Goal: Register for event/course

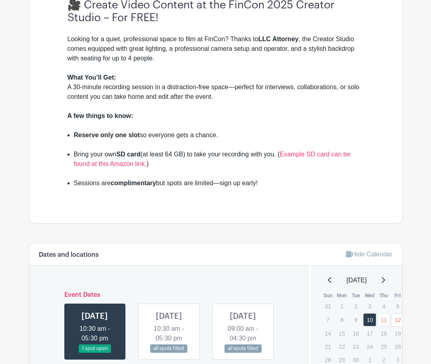
scroll to position [400, 0]
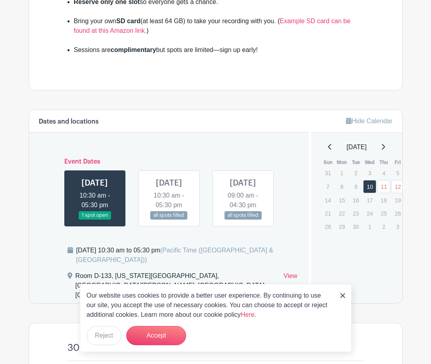
click at [169, 219] on link at bounding box center [169, 219] width 0 height 0
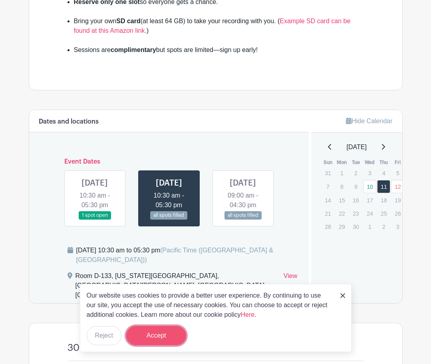
click at [145, 339] on button "Accept" at bounding box center [156, 335] width 60 height 19
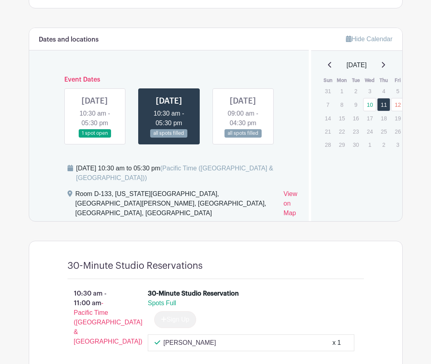
scroll to position [399, 0]
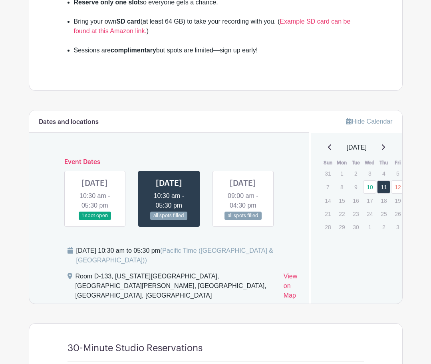
click at [95, 220] on link at bounding box center [95, 220] width 0 height 0
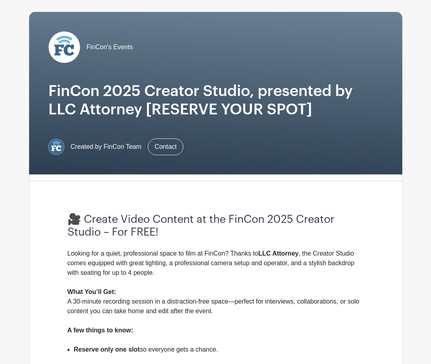
scroll to position [133, 0]
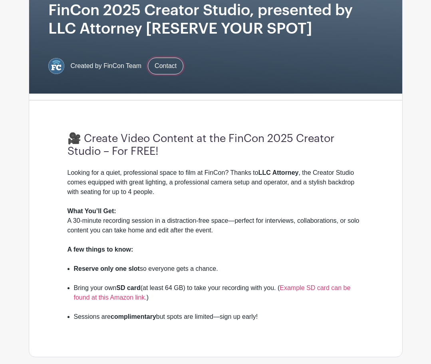
click at [164, 65] on link "Contact" at bounding box center [166, 66] width 36 height 17
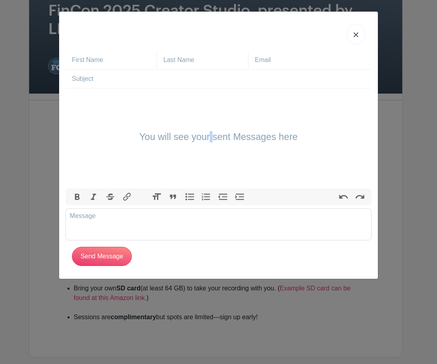
click at [206, 124] on div "You will see your sent Messages here" at bounding box center [219, 138] width 306 height 100
click at [191, 139] on h4 "You will see your sent Messages here" at bounding box center [219, 136] width 159 height 11
click at [353, 36] on link at bounding box center [356, 34] width 18 height 20
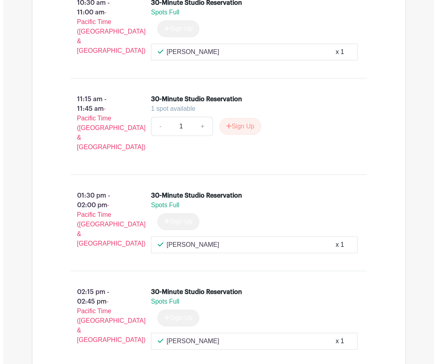
scroll to position [773, 0]
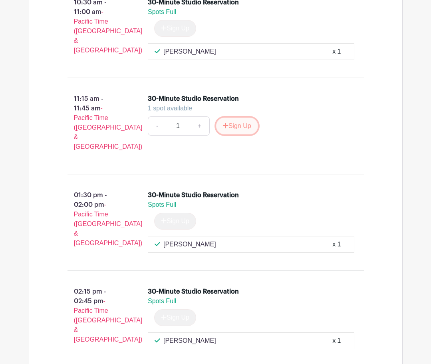
click at [233, 129] on button "Sign Up" at bounding box center [237, 126] width 42 height 17
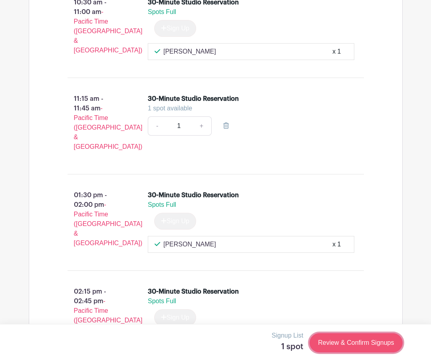
click at [347, 342] on link "Review & Confirm Signups" at bounding box center [356, 342] width 93 height 19
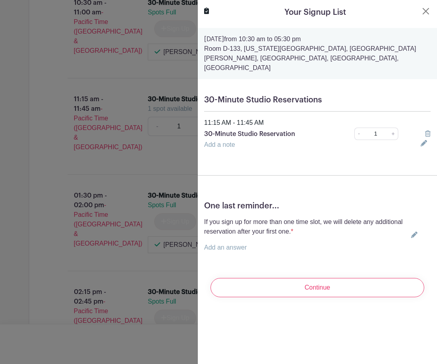
click at [235, 201] on h5 "One last reminder..." at bounding box center [317, 206] width 227 height 10
click at [226, 243] on p "Add an answer" at bounding box center [306, 248] width 204 height 10
click at [227, 244] on link "Add an answer" at bounding box center [225, 247] width 43 height 7
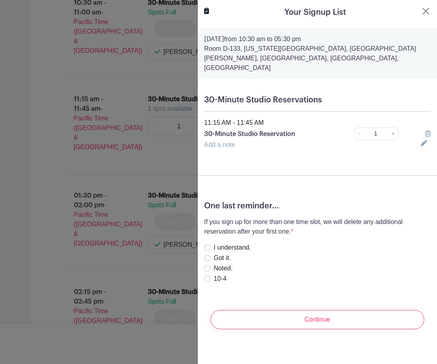
click at [227, 243] on label "I understand." at bounding box center [232, 248] width 37 height 10
radio input "true"
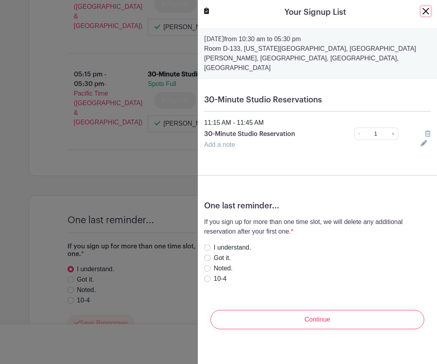
scroll to position [1377, 0]
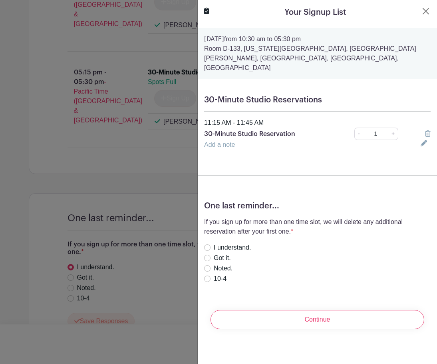
click at [203, 237] on div "One last reminder... If you sign up for more than one time slot, we will delete…" at bounding box center [317, 246] width 239 height 102
click at [208, 244] on input "I understand." at bounding box center [207, 247] width 6 height 6
radio input "true"
click at [240, 140] on div "Add a note" at bounding box center [307, 145] width 217 height 10
click at [227, 141] on link "Add a note" at bounding box center [219, 144] width 31 height 7
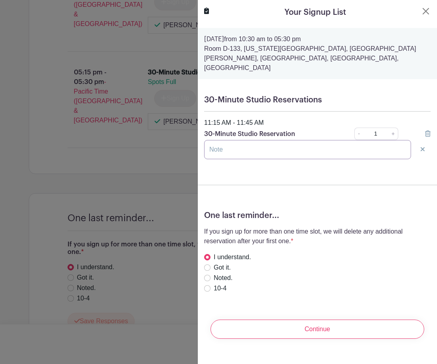
click at [228, 140] on input "text" at bounding box center [307, 149] width 207 height 19
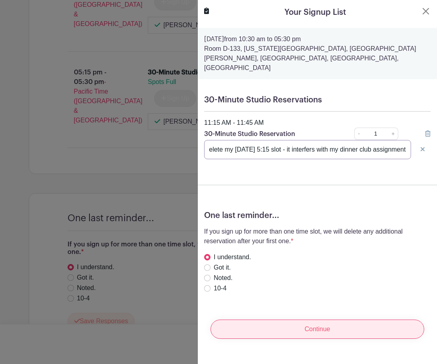
type input "Please delete my [DATE] 5:15 slot - it interfers with my dinner club assignment"
click at [289, 319] on input "Continue" at bounding box center [318, 328] width 214 height 19
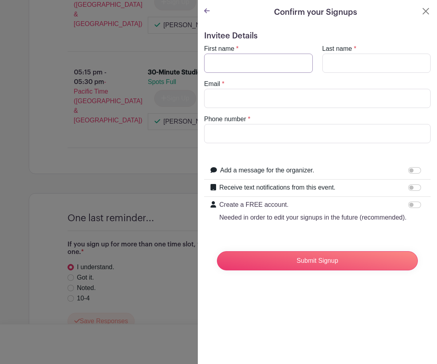
click at [229, 62] on input "First name" at bounding box center [258, 63] width 109 height 19
type input "[PERSON_NAME]"
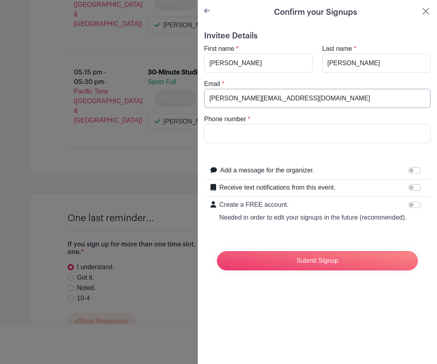
type input "[PERSON_NAME][EMAIL_ADDRESS][DOMAIN_NAME]"
type input "2149956846"
click at [409, 167] on input "Add a message for the organizer." at bounding box center [415, 170] width 13 height 6
checkbox input "true"
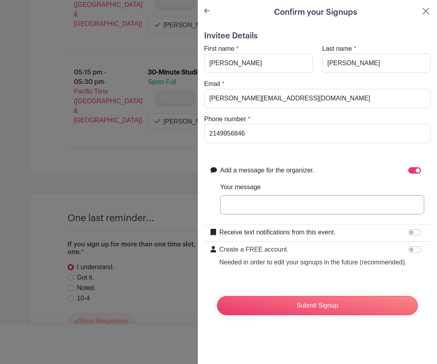
click at [261, 208] on input "Your message" at bounding box center [322, 204] width 204 height 19
type input "Please delete my Thursday 515p slot - it interferes with my dinner club assignm…"
click at [409, 229] on input "Receive text notifications from this event." at bounding box center [415, 232] width 13 height 6
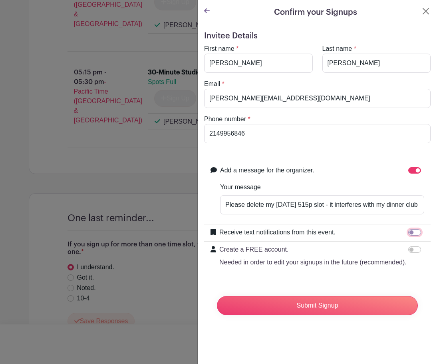
checkbox input "true"
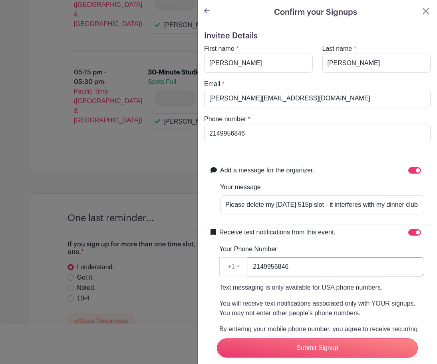
type input "2149956846"
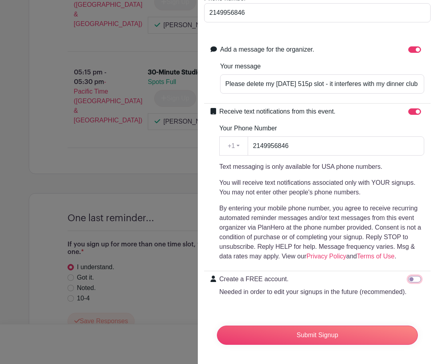
click at [410, 276] on input "Create a FREE account. Needed in order to edit your signups in the future (reco…" at bounding box center [415, 279] width 13 height 6
checkbox input "true"
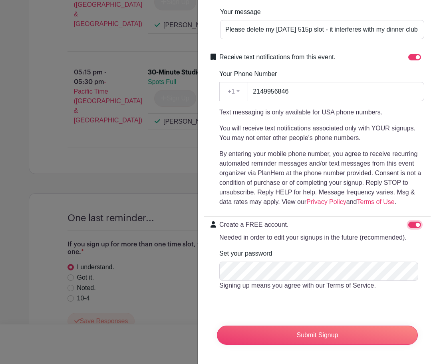
scroll to position [191, 0]
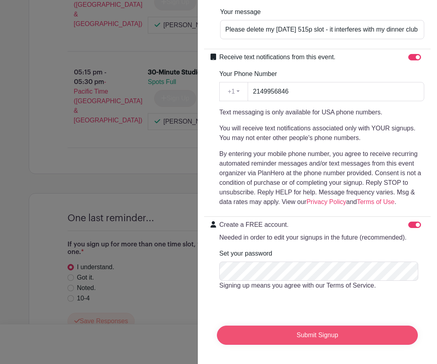
click at [280, 335] on input "Submit Signup" at bounding box center [317, 334] width 201 height 19
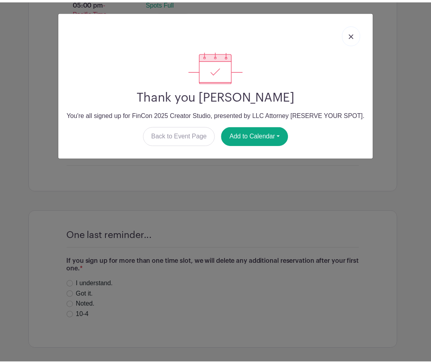
scroll to position [1405, 0]
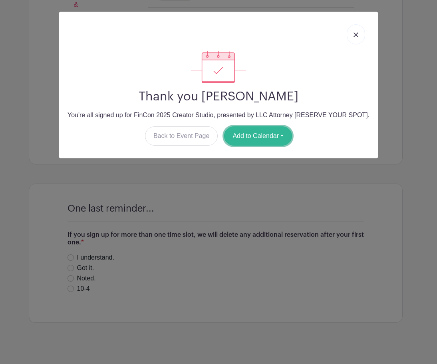
click at [259, 136] on button "Add to Calendar" at bounding box center [258, 135] width 68 height 19
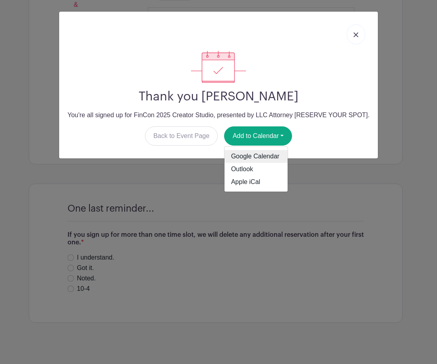
click at [253, 154] on link "Google Calendar" at bounding box center [256, 156] width 63 height 13
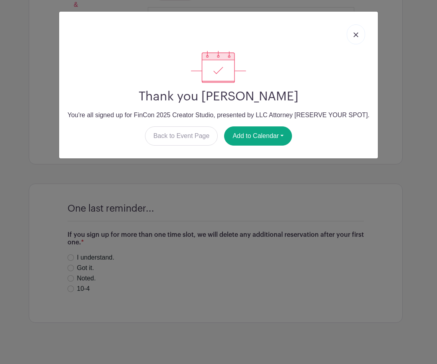
click at [360, 36] on link at bounding box center [356, 34] width 18 height 20
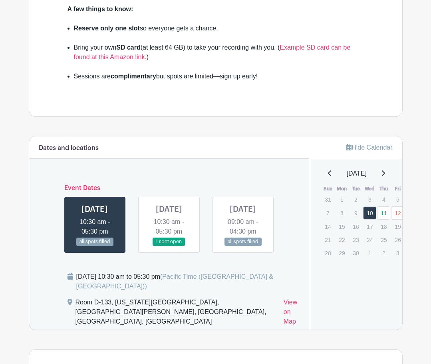
scroll to position [347, 0]
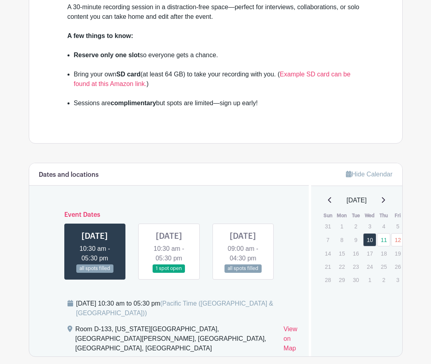
click at [169, 273] on link at bounding box center [169, 273] width 0 height 0
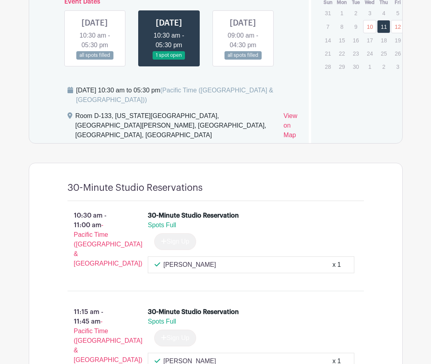
scroll to position [427, 0]
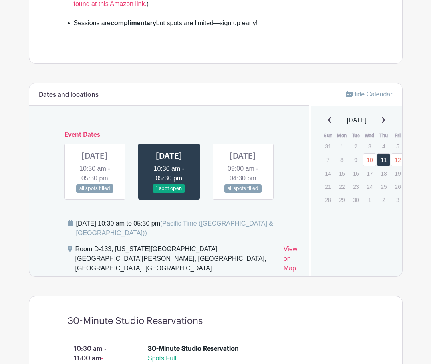
click at [95, 193] on link at bounding box center [95, 193] width 0 height 0
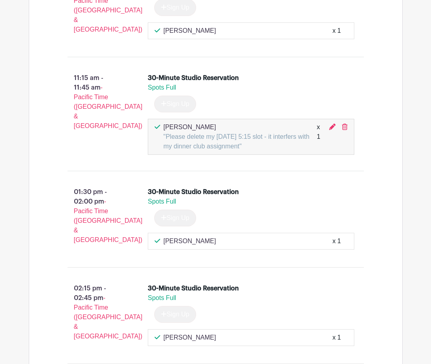
scroll to position [792, 0]
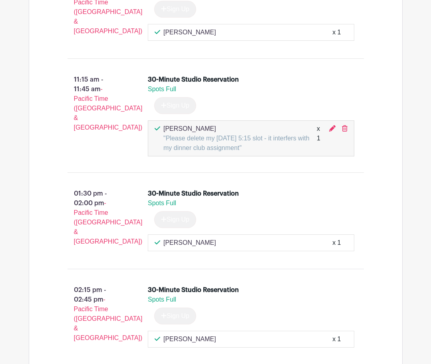
click at [306, 140] on p ""Please delete my [DATE] 5:15 slot - it interfers with my dinner club assignmen…" at bounding box center [239, 143] width 153 height 19
click at [292, 175] on div "10:30 am - 11:00 am - Pacific Time ([GEOGRAPHIC_DATA] & [GEOGRAPHIC_DATA]) 30-M…" at bounding box center [215, 360] width 335 height 782
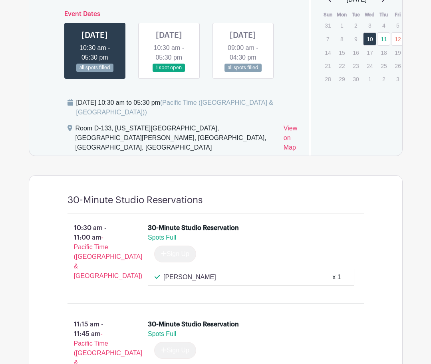
scroll to position [658, 0]
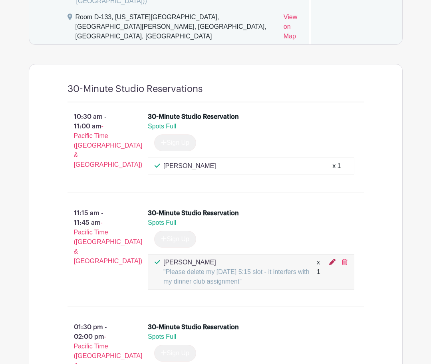
click at [333, 264] on icon at bounding box center [332, 262] width 6 height 6
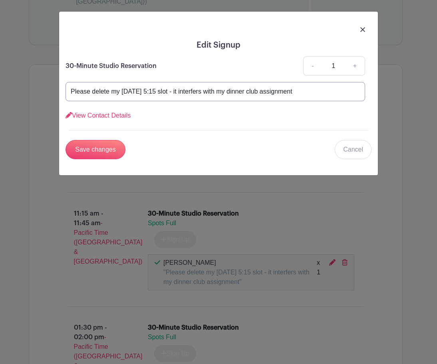
click at [184, 91] on input "Please delete my [DATE] 5:15 slot - it interfers with my dinner club assignment" at bounding box center [216, 91] width 300 height 19
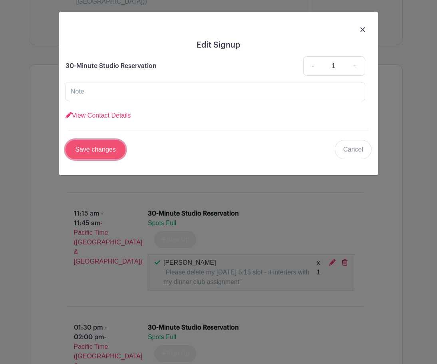
click at [106, 155] on input "Save changes" at bounding box center [96, 149] width 60 height 19
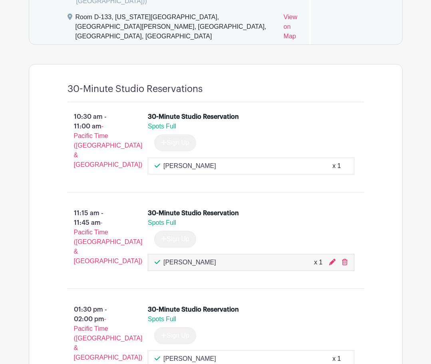
click at [290, 227] on div "Spots Full" at bounding box center [248, 223] width 200 height 10
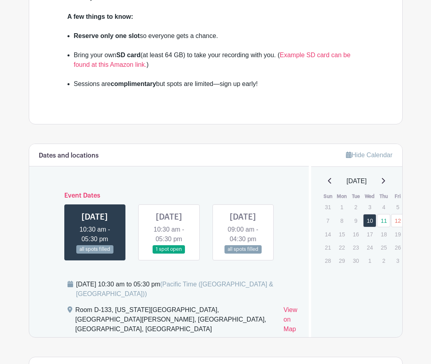
scroll to position [365, 0]
click at [169, 254] on link at bounding box center [169, 254] width 0 height 0
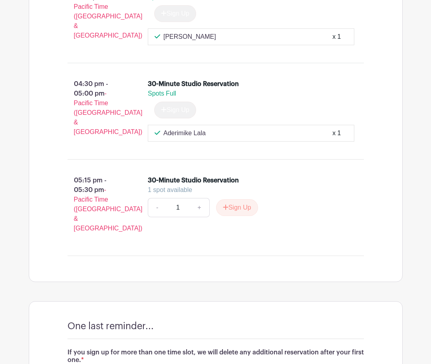
scroll to position [1272, 0]
